Goal: Information Seeking & Learning: Find contact information

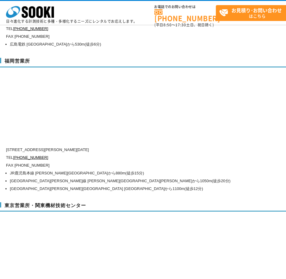
scroll to position [2295, 0]
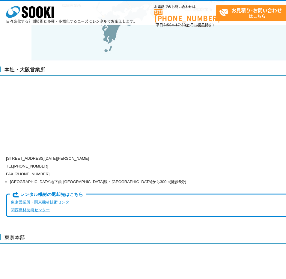
scroll to position [1407, 0]
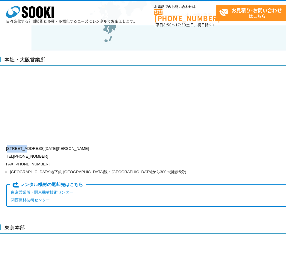
drag, startPoint x: 29, startPoint y: 136, endPoint x: 10, endPoint y: 136, distance: 18.9
click at [10, 145] on p "[STREET_ADDRESS][DATE][PERSON_NAME]" at bounding box center [149, 149] width 287 height 8
copy p "550-0005"
drag, startPoint x: 44, startPoint y: 135, endPoint x: 144, endPoint y: 135, distance: 100.6
click at [144, 145] on p "〒550-0005 大阪府大阪市西区西本町1-15-10 辰野西本町ビル13階" at bounding box center [149, 149] width 287 height 8
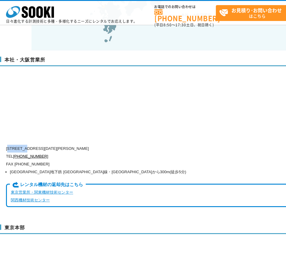
copy p "大阪市西区西本町1-15-10 辰野西本町ビル13階"
drag, startPoint x: 49, startPoint y: 145, endPoint x: 14, endPoint y: 141, distance: 34.6
click at [14, 152] on p "TEL 0120-856-990" at bounding box center [149, 156] width 287 height 8
copy link "[PHONE_NUMBER]"
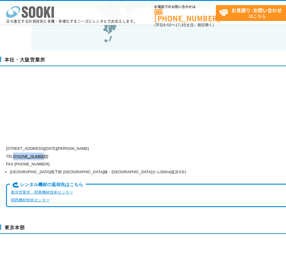
click at [36, 15] on icon "株式会社 ソーキ" at bounding box center [30, 12] width 48 height 12
